Goal: Transaction & Acquisition: Book appointment/travel/reservation

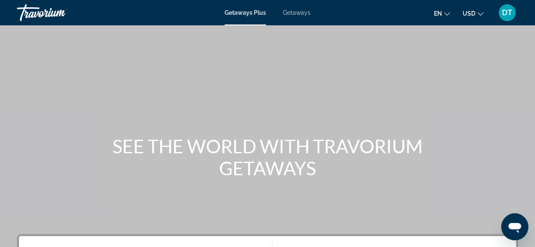
scroll to position [42, 0]
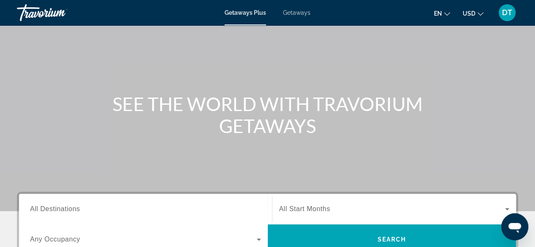
click at [474, 12] on span "USD" at bounding box center [469, 13] width 13 height 7
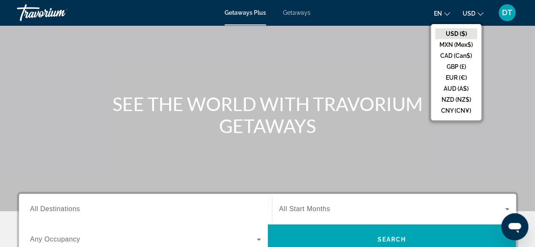
scroll to position [85, 0]
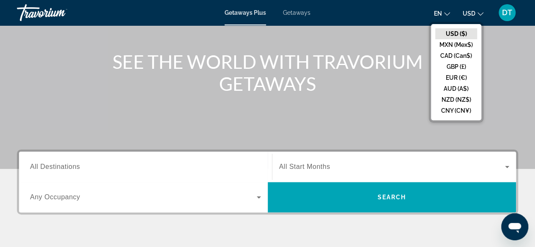
click at [142, 159] on div "Search widget" at bounding box center [145, 167] width 231 height 24
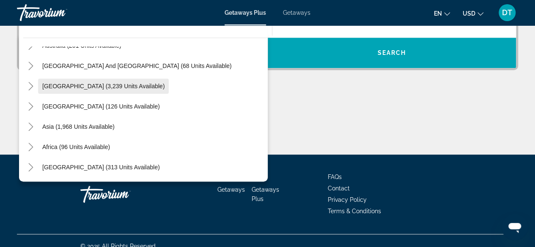
scroll to position [239, 0]
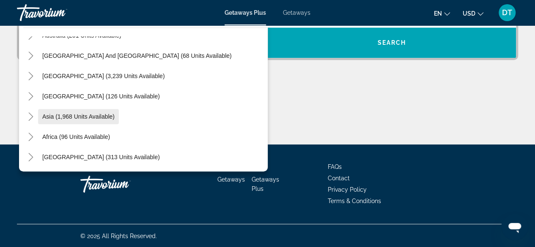
click at [85, 114] on span "Asia (1,968 units available)" at bounding box center [78, 116] width 72 height 7
type input "**********"
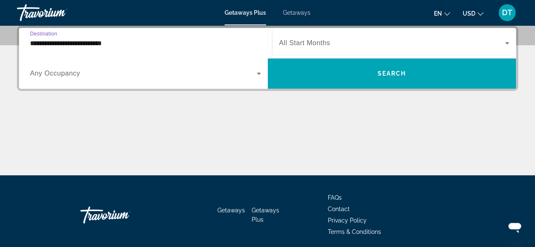
scroll to position [206, 0]
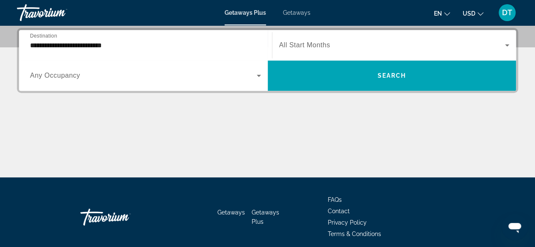
click at [56, 76] on span "Any Occupancy" at bounding box center [55, 75] width 50 height 7
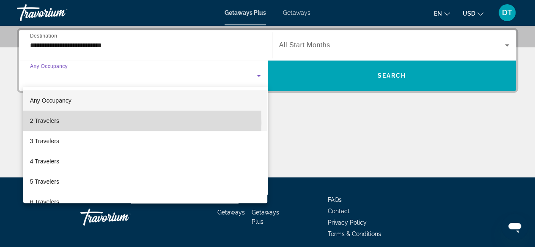
click at [47, 123] on span "2 Travelers" at bounding box center [44, 121] width 29 height 10
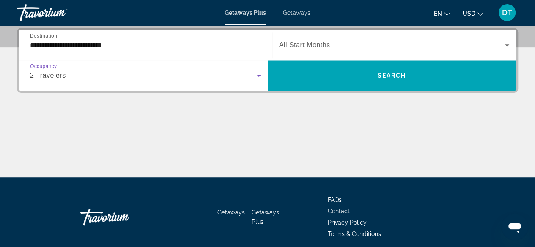
click at [260, 78] on icon "Search widget" at bounding box center [259, 76] width 10 height 10
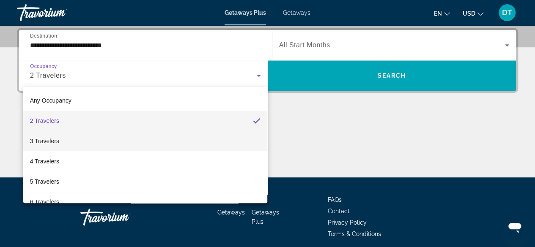
click at [89, 138] on mat-option "3 Travelers" at bounding box center [145, 141] width 245 height 20
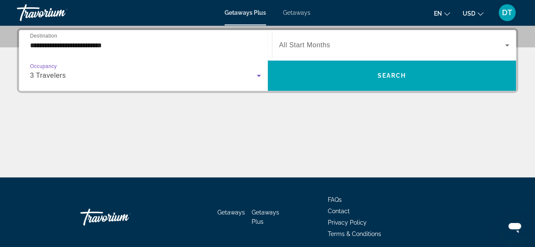
click at [325, 44] on span "All Start Months" at bounding box center [304, 44] width 51 height 7
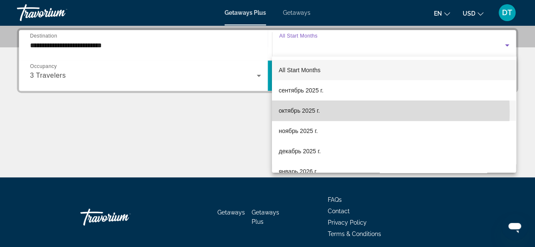
click at [303, 111] on span "октябрь 2025 г." at bounding box center [299, 111] width 41 height 10
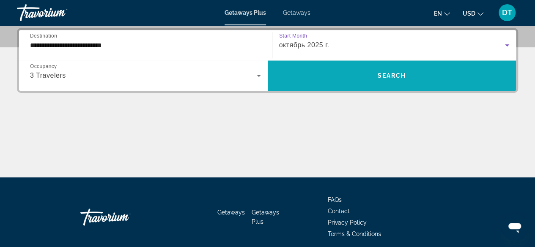
click at [327, 73] on span "Search widget" at bounding box center [392, 76] width 249 height 20
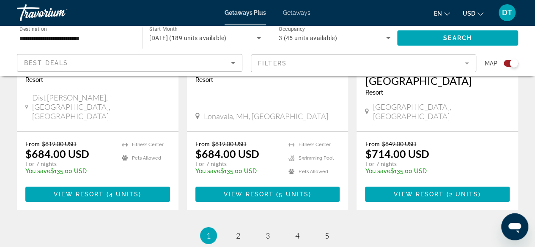
scroll to position [1349, 0]
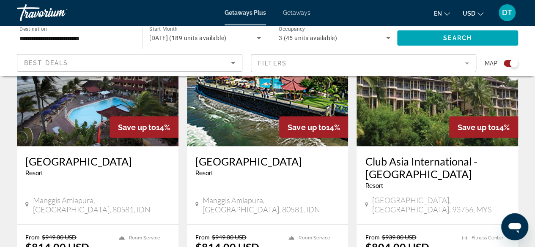
scroll to position [719, 0]
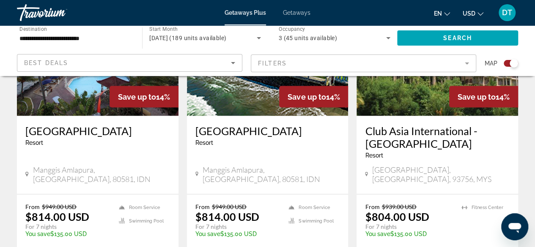
click at [322, 62] on mat-form-field "Filters" at bounding box center [363, 64] width 225 height 18
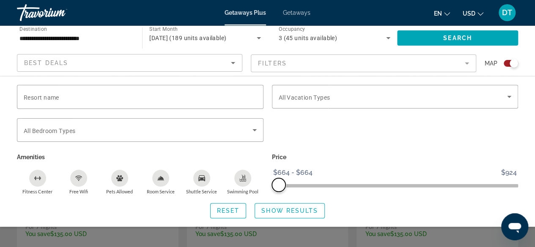
drag, startPoint x: 511, startPoint y: 184, endPoint x: 239, endPoint y: 192, distance: 273.0
click at [239, 192] on div "Resort name Vacation Types All Vacation Types Bedroom Types All Bedroom Types A…" at bounding box center [268, 140] width 510 height 110
click at [281, 214] on span "Search widget" at bounding box center [289, 211] width 69 height 20
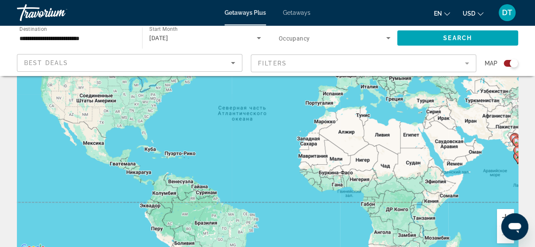
scroll to position [85, 0]
click at [25, 37] on input "**********" at bounding box center [75, 38] width 112 height 10
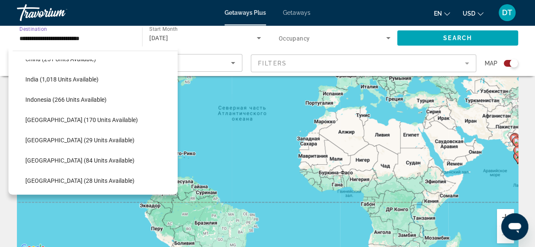
scroll to position [321, 0]
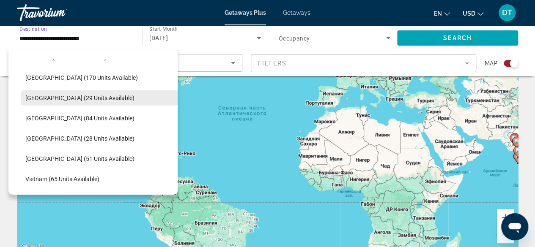
click at [52, 99] on span "[GEOGRAPHIC_DATA] (29 units available)" at bounding box center [79, 98] width 109 height 7
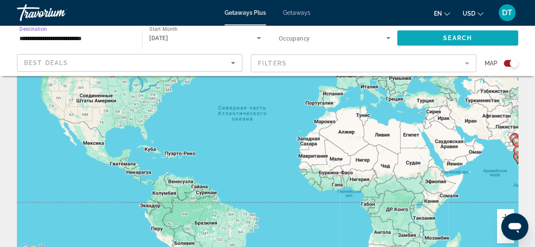
click at [439, 31] on span "Search widget" at bounding box center [457, 38] width 121 height 20
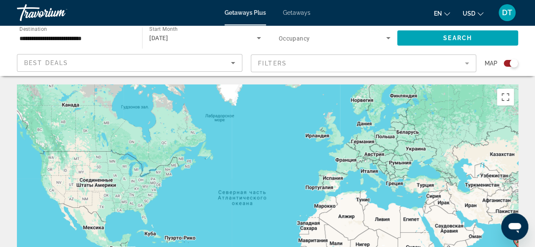
click at [286, 63] on mat-form-field "Filters" at bounding box center [363, 64] width 225 height 18
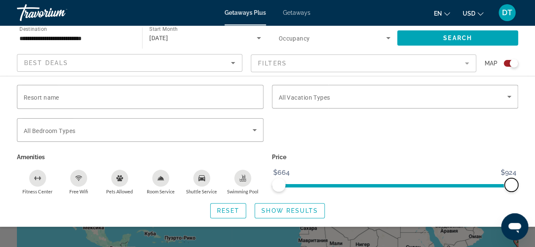
drag, startPoint x: 280, startPoint y: 184, endPoint x: 529, endPoint y: 177, distance: 248.9
click at [535, 183] on html "**********" at bounding box center [267, 123] width 535 height 247
click at [415, 41] on span "Search widget" at bounding box center [457, 38] width 121 height 20
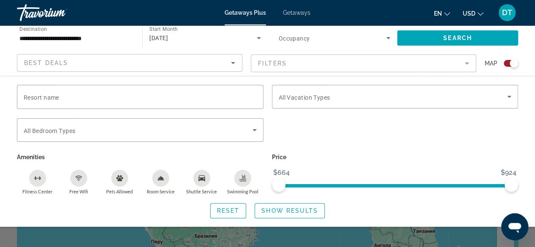
scroll to position [169, 0]
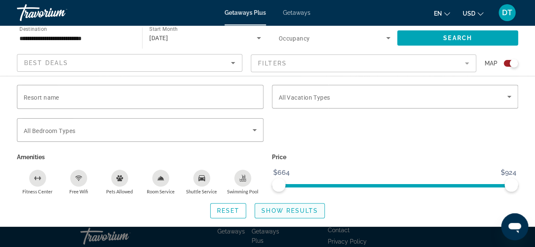
click at [288, 217] on span "Search widget" at bounding box center [289, 211] width 69 height 20
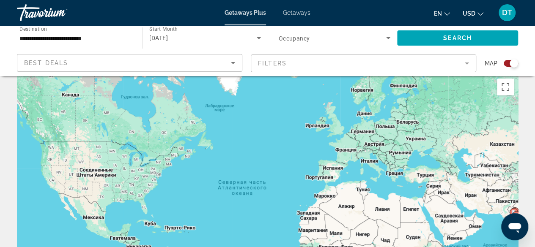
scroll to position [0, 0]
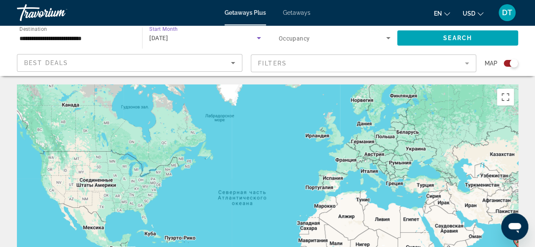
click at [168, 35] on span "[DATE]" at bounding box center [158, 38] width 19 height 7
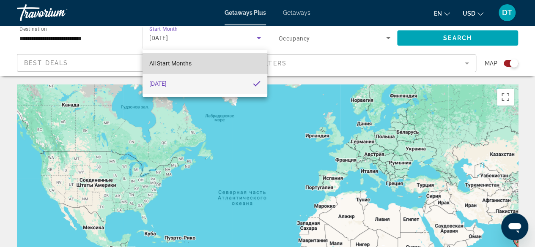
click at [183, 65] on span "All Start Months" at bounding box center [170, 63] width 42 height 7
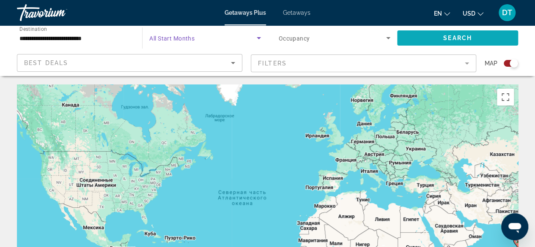
click at [445, 41] on span "Search" at bounding box center [457, 38] width 29 height 7
click at [58, 34] on input "**********" at bounding box center [75, 38] width 112 height 10
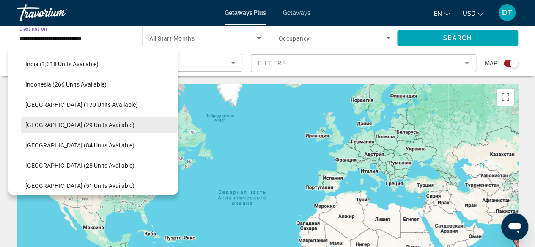
scroll to position [336, 0]
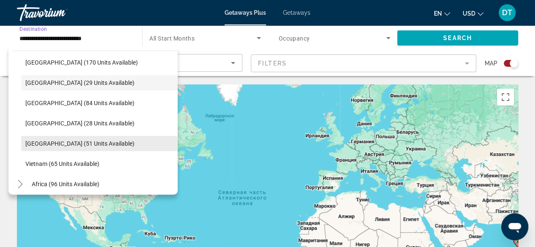
click at [58, 134] on span "Search widget" at bounding box center [99, 144] width 157 height 20
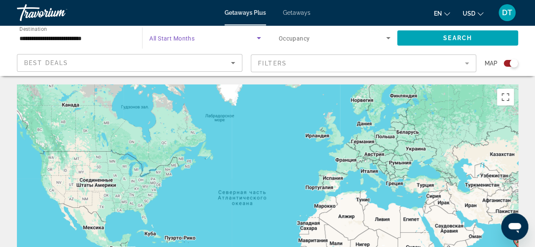
click at [195, 33] on span "Search widget" at bounding box center [202, 38] width 107 height 10
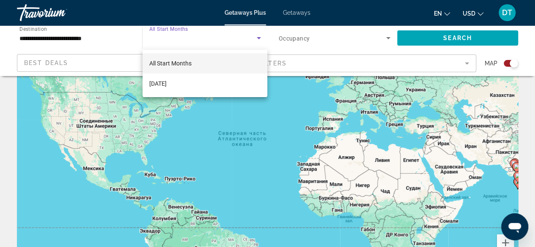
scroll to position [42, 0]
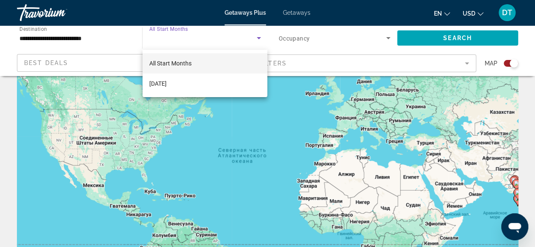
click at [216, 60] on mat-option "All Start Months" at bounding box center [205, 63] width 125 height 20
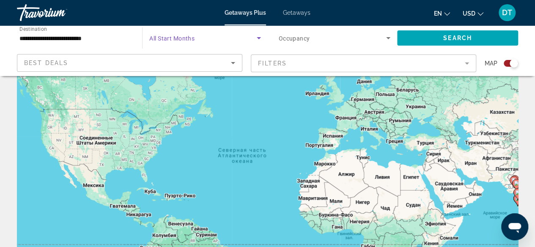
click at [250, 38] on span "Search widget" at bounding box center [202, 38] width 107 height 10
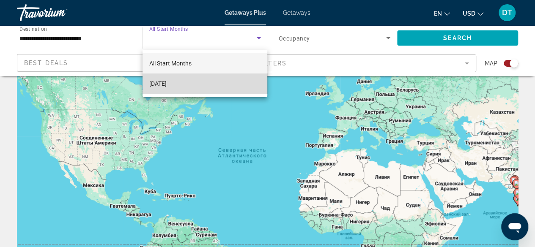
click at [224, 82] on mat-option "[DATE]" at bounding box center [205, 84] width 125 height 20
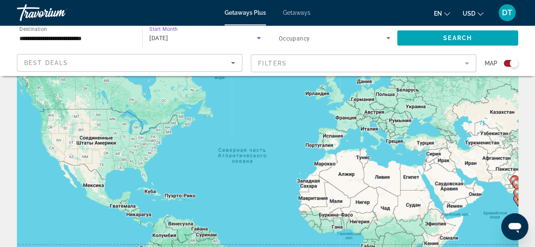
click at [256, 39] on icon "Search widget" at bounding box center [259, 38] width 10 height 10
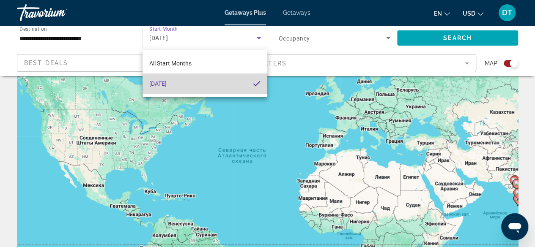
click at [259, 82] on mat-pseudo-checkbox at bounding box center [257, 84] width 8 height 8
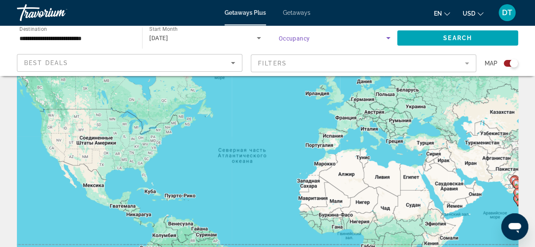
click at [322, 36] on span "Search widget" at bounding box center [332, 38] width 107 height 10
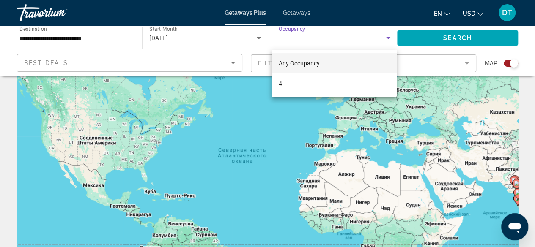
click at [195, 39] on div at bounding box center [267, 123] width 535 height 247
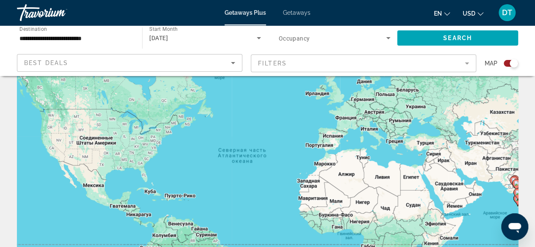
click at [303, 61] on mat-form-field "Filters" at bounding box center [363, 64] width 225 height 18
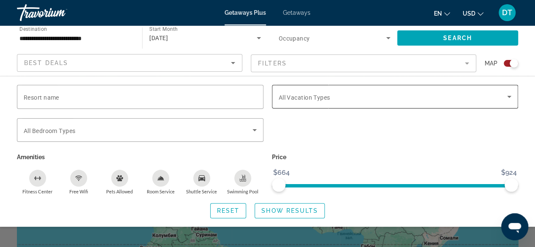
click at [322, 94] on span "All Vacation Types" at bounding box center [305, 97] width 52 height 7
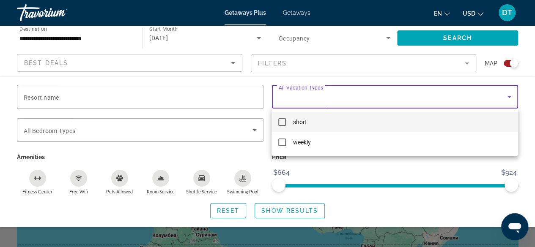
click at [322, 93] on div at bounding box center [267, 123] width 535 height 247
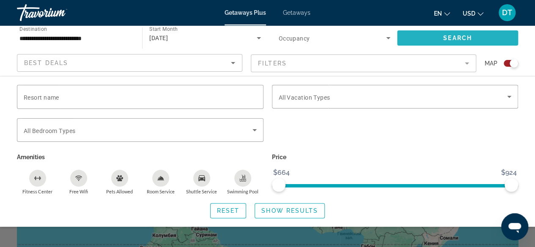
click at [474, 36] on span "Search widget" at bounding box center [457, 38] width 121 height 20
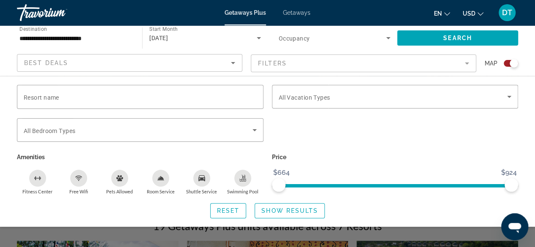
scroll to position [296, 0]
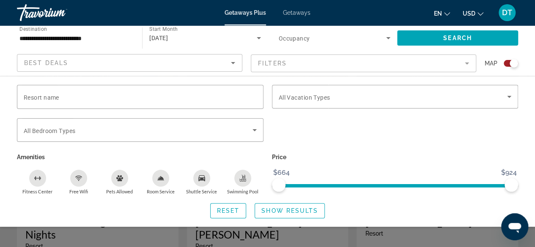
click at [315, 208] on span "Show Results" at bounding box center [289, 211] width 57 height 7
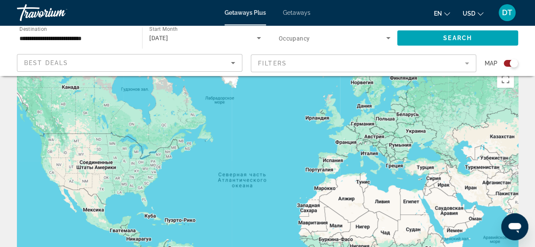
scroll to position [0, 0]
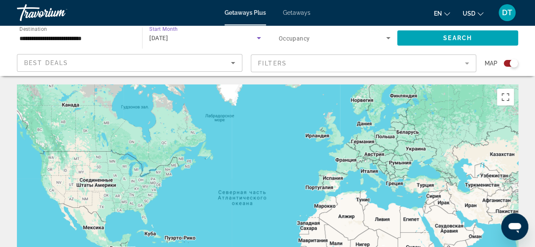
click at [258, 38] on icon "Search widget" at bounding box center [259, 38] width 10 height 10
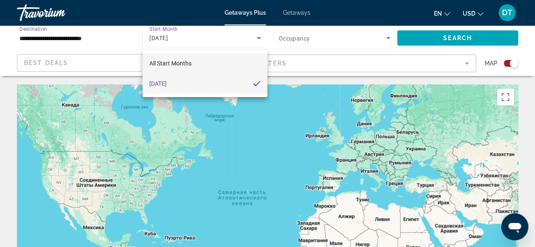
click at [230, 62] on mat-option "All Start Months" at bounding box center [205, 63] width 125 height 20
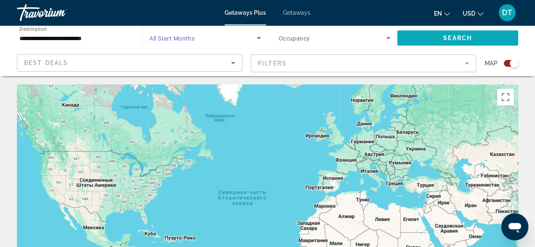
click at [481, 36] on span "Search widget" at bounding box center [457, 38] width 121 height 20
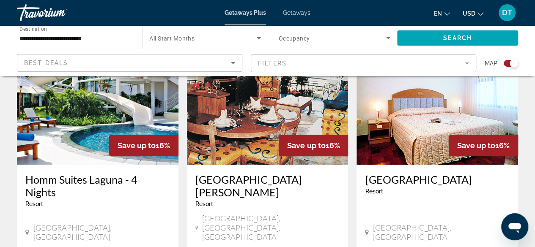
scroll to position [85, 0]
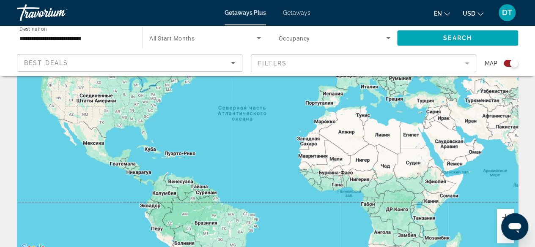
click at [168, 40] on span "All Start Months" at bounding box center [171, 38] width 45 height 7
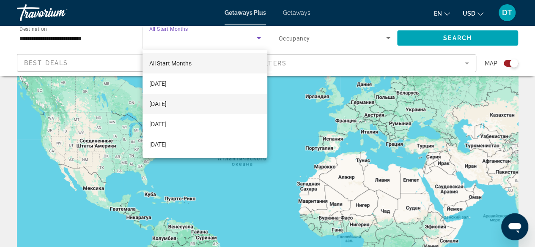
scroll to position [0, 0]
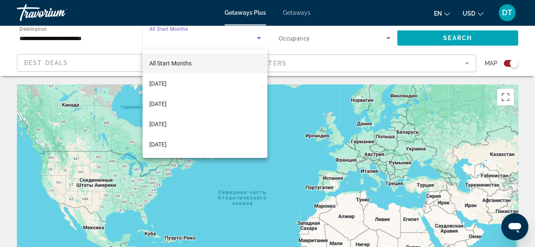
click at [74, 51] on div at bounding box center [267, 123] width 535 height 247
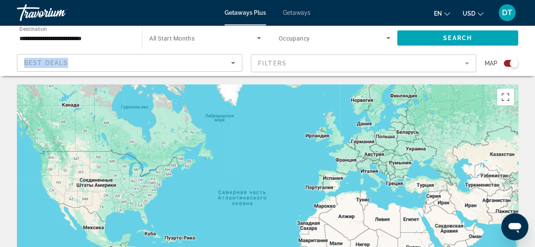
click at [77, 58] on div "Best Deals" at bounding box center [129, 67] width 211 height 24
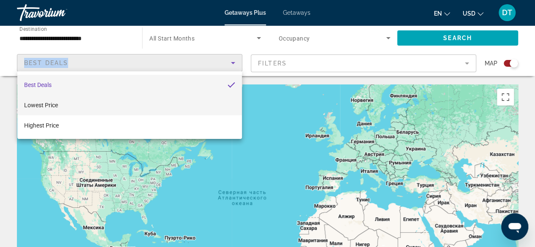
click at [66, 102] on mat-option "Lowest Price" at bounding box center [129, 105] width 225 height 20
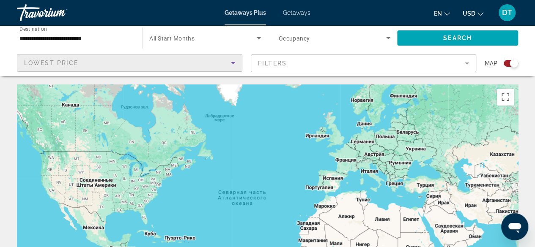
click at [82, 35] on input "**********" at bounding box center [75, 38] width 112 height 10
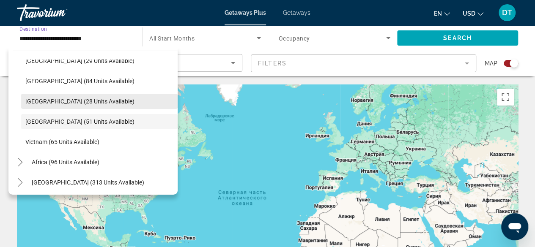
scroll to position [360, 0]
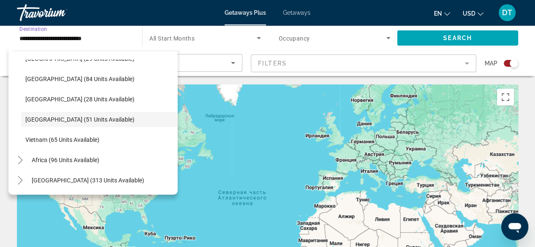
click at [85, 78] on span "[GEOGRAPHIC_DATA] (84 units available)" at bounding box center [79, 79] width 109 height 7
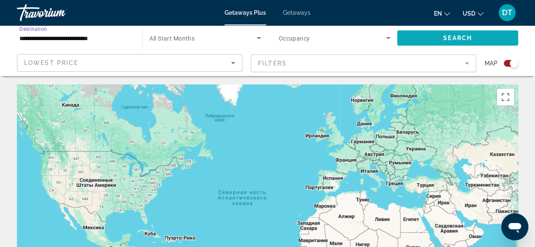
click at [493, 39] on span "Search widget" at bounding box center [457, 38] width 121 height 20
click at [124, 55] on div "Lowest Price" at bounding box center [129, 67] width 211 height 24
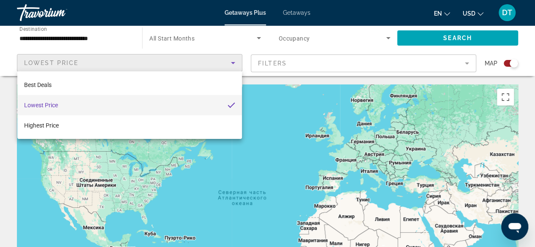
click at [183, 40] on div at bounding box center [267, 123] width 535 height 247
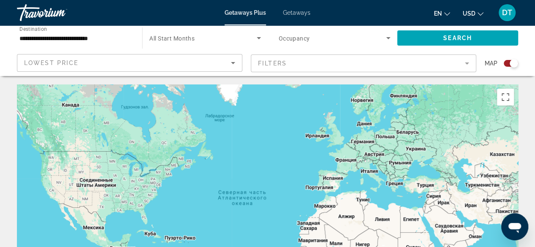
click at [81, 36] on input "**********" at bounding box center [75, 38] width 112 height 10
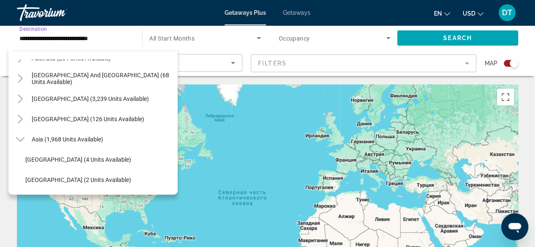
scroll to position [107, 0]
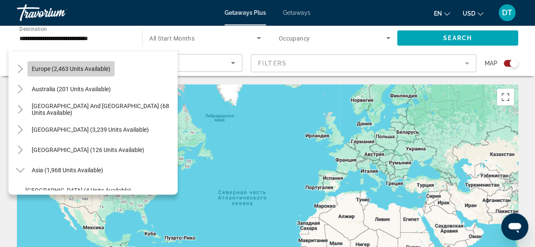
click at [75, 62] on span "Search widget" at bounding box center [70, 69] width 87 height 20
type input "**********"
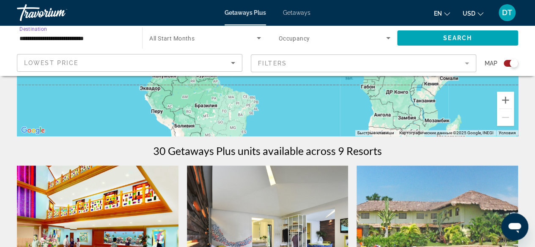
scroll to position [127, 0]
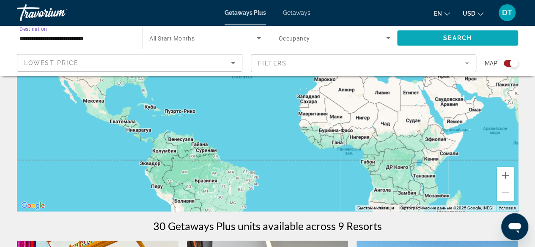
click at [462, 35] on span "Search" at bounding box center [457, 38] width 29 height 7
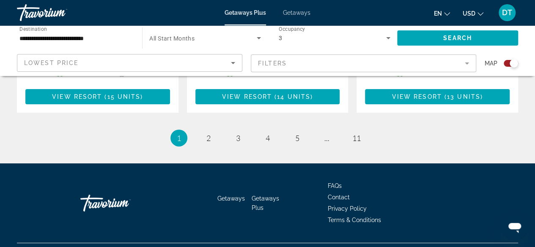
scroll to position [1421, 0]
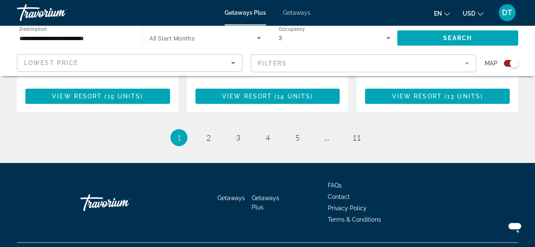
click at [201, 129] on li "page 2" at bounding box center [208, 137] width 17 height 17
click at [206, 131] on link "page 2" at bounding box center [208, 138] width 15 height 15
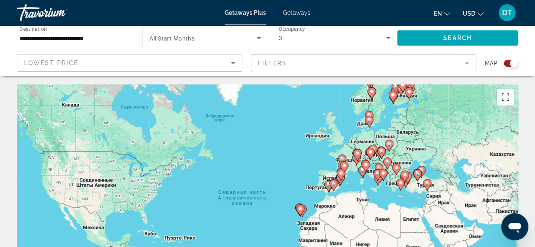
click at [20, 12] on div "Travorium" at bounding box center [59, 13] width 85 height 22
